Goal: Subscribe to service/newsletter

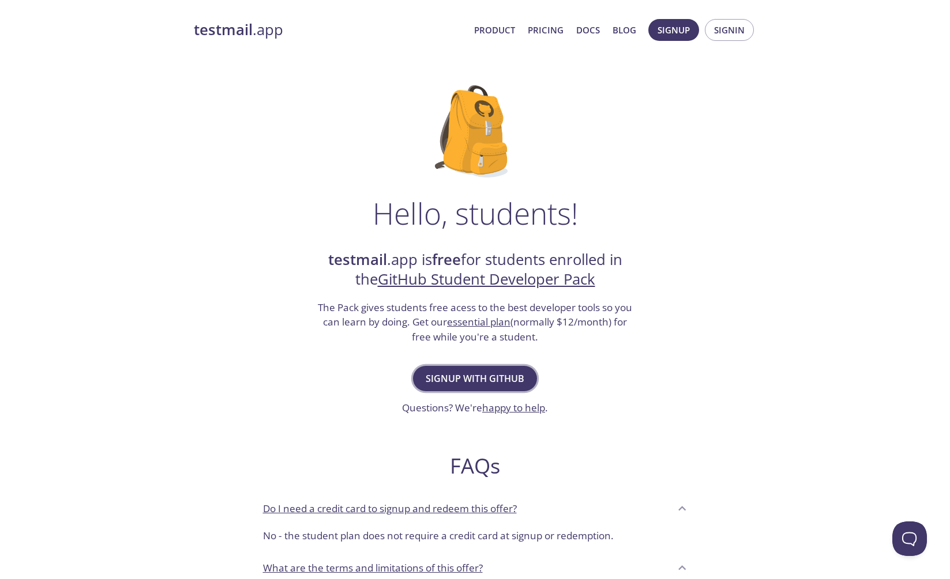
click at [484, 378] on span "Signup with GitHub" at bounding box center [475, 379] width 99 height 16
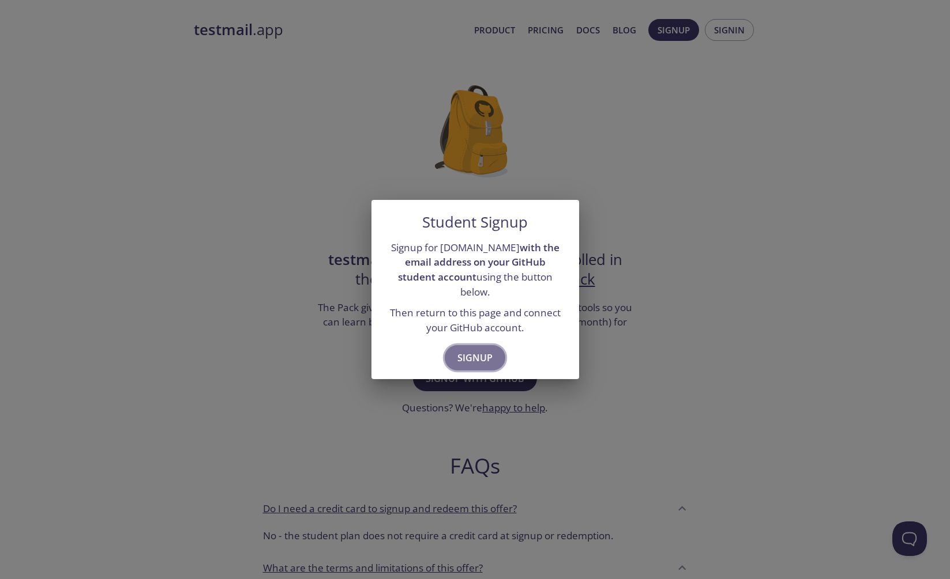
click at [470, 345] on button "Signup" at bounding box center [475, 357] width 61 height 25
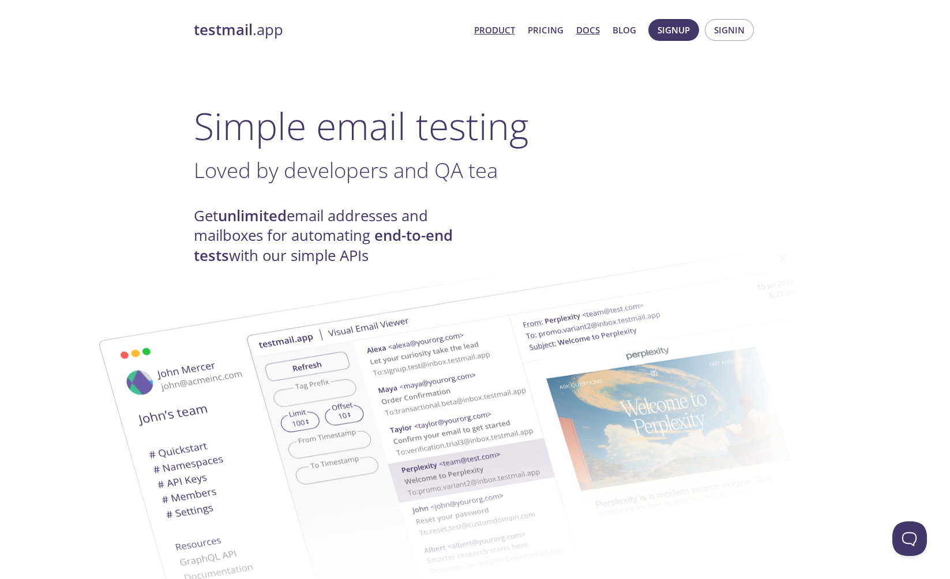
click at [596, 33] on link "Docs" at bounding box center [588, 29] width 24 height 15
